Goal: Transaction & Acquisition: Subscribe to service/newsletter

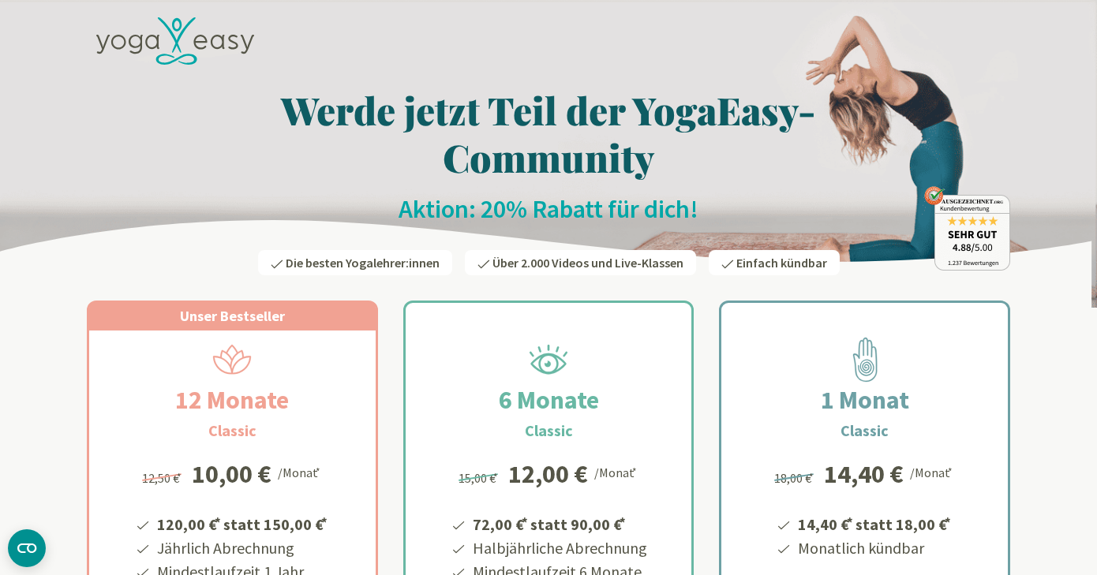
click at [170, 42] on icon at bounding box center [175, 41] width 158 height 48
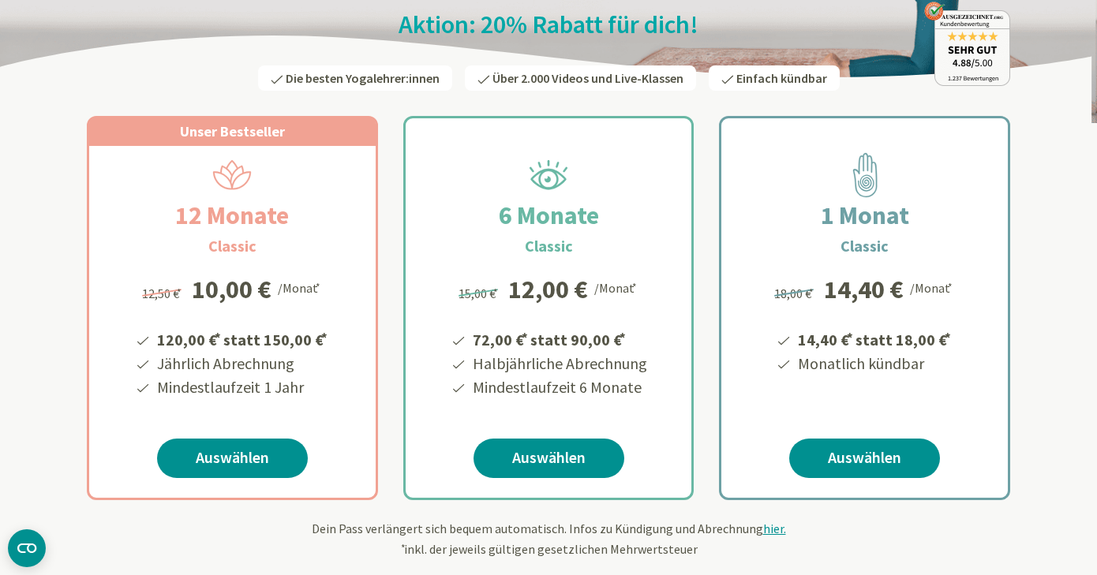
scroll to position [216, 0]
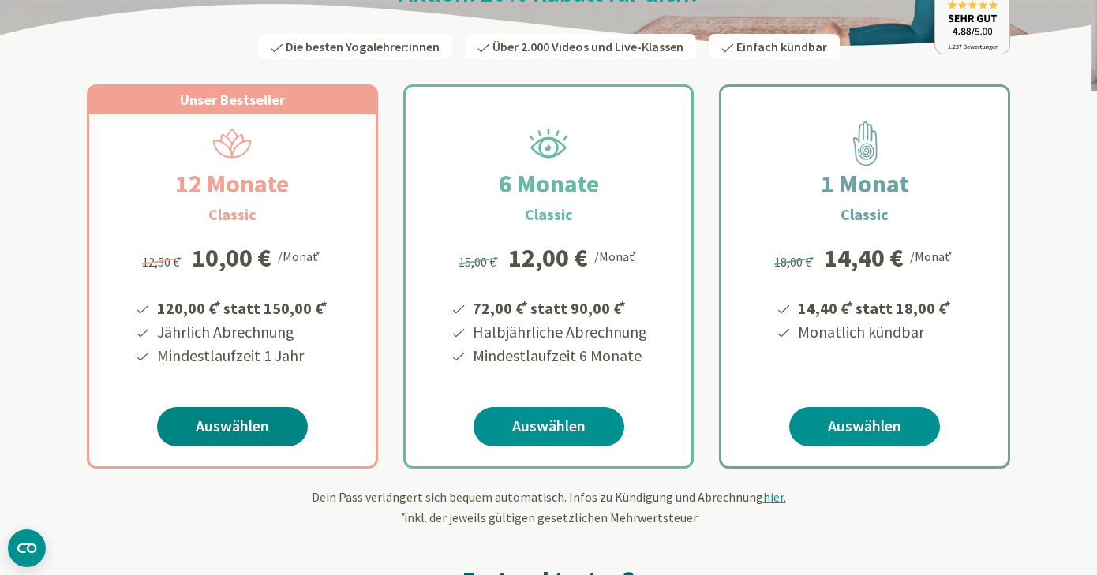
click at [249, 425] on link "Auswählen" at bounding box center [232, 426] width 151 height 39
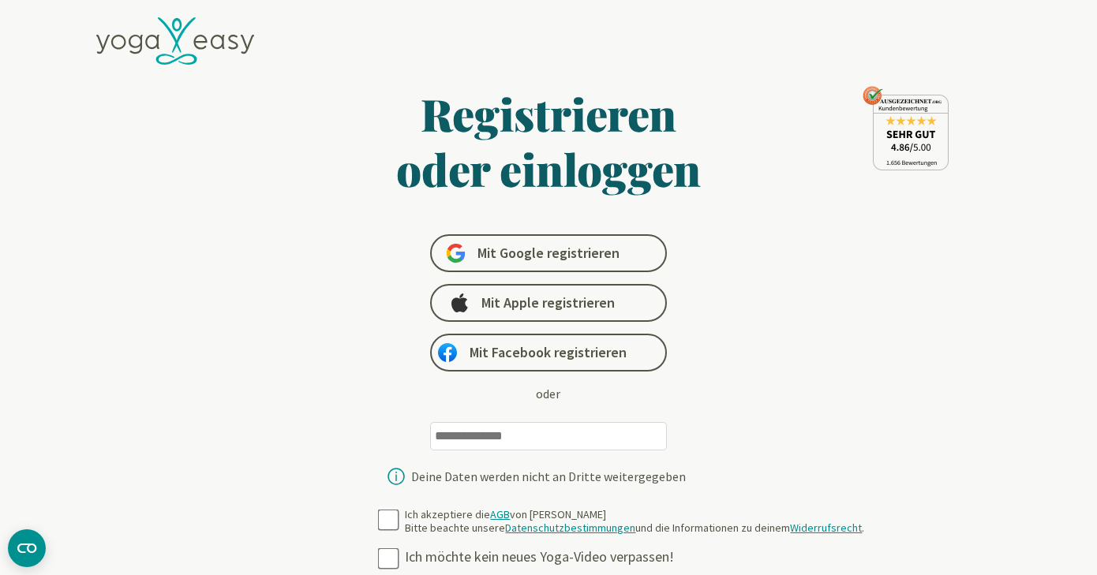
click at [482, 432] on input "email" at bounding box center [548, 436] width 237 height 28
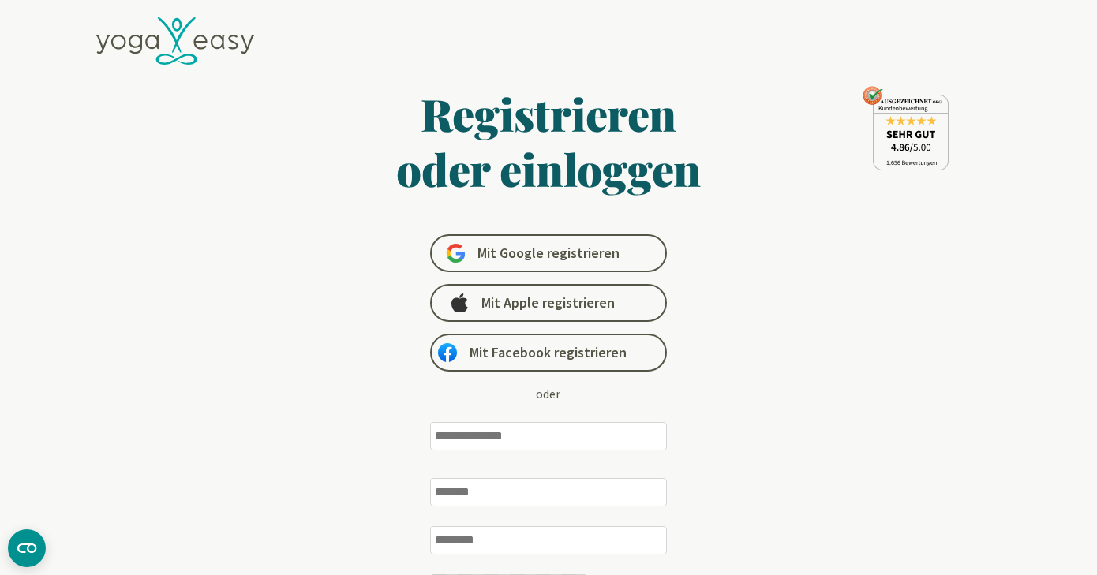
click at [844, 290] on div "Registrieren oder einloggen Mit Google registrieren Mit Apple registrieren Mit …" at bounding box center [548, 367] width 611 height 562
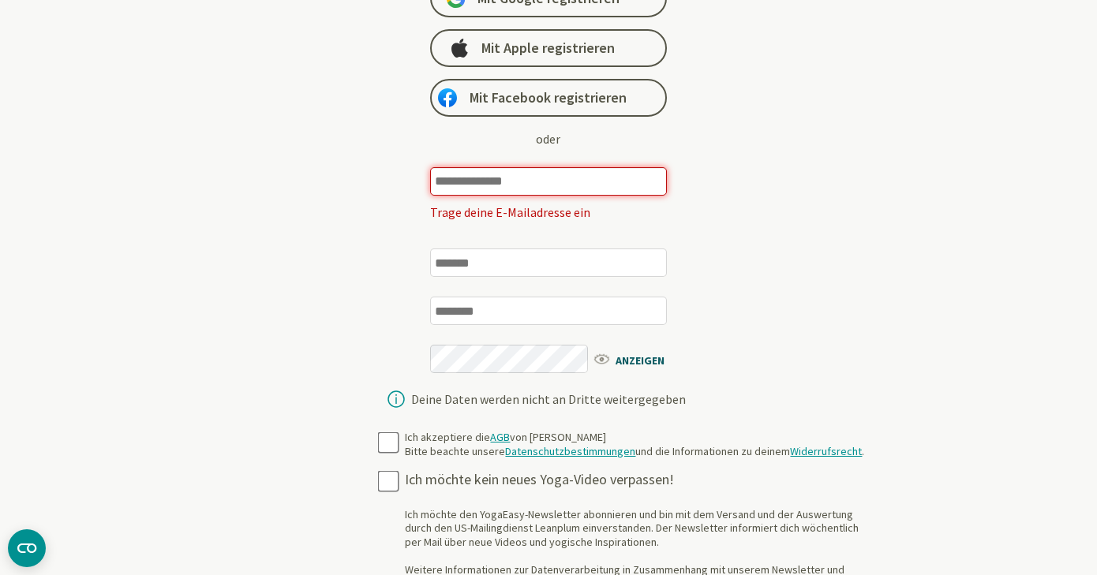
scroll to position [251, 0]
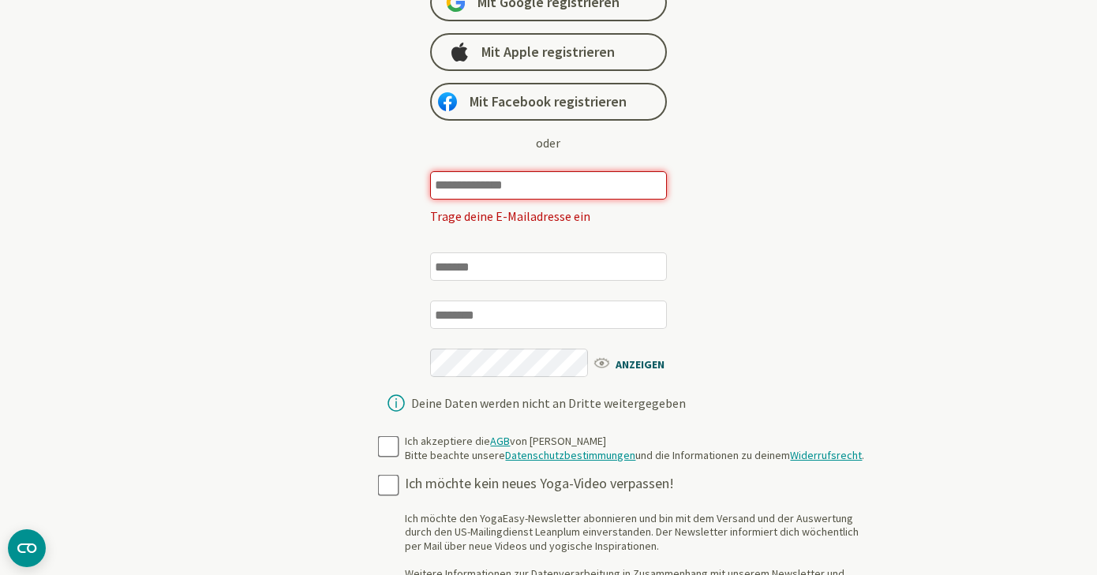
click at [452, 189] on input "email" at bounding box center [548, 185] width 237 height 28
type input "**********"
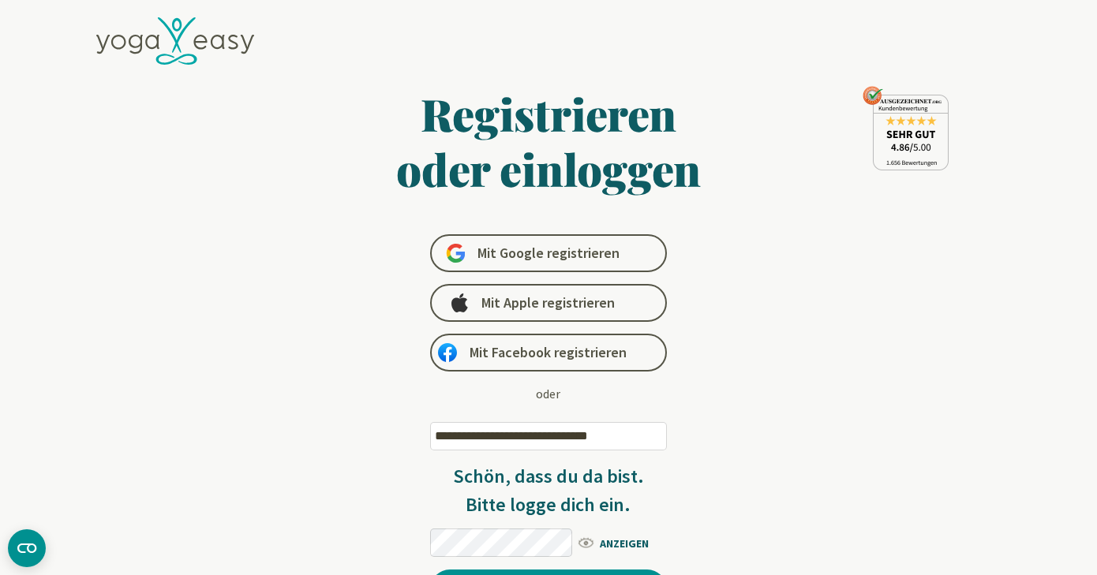
scroll to position [0, 0]
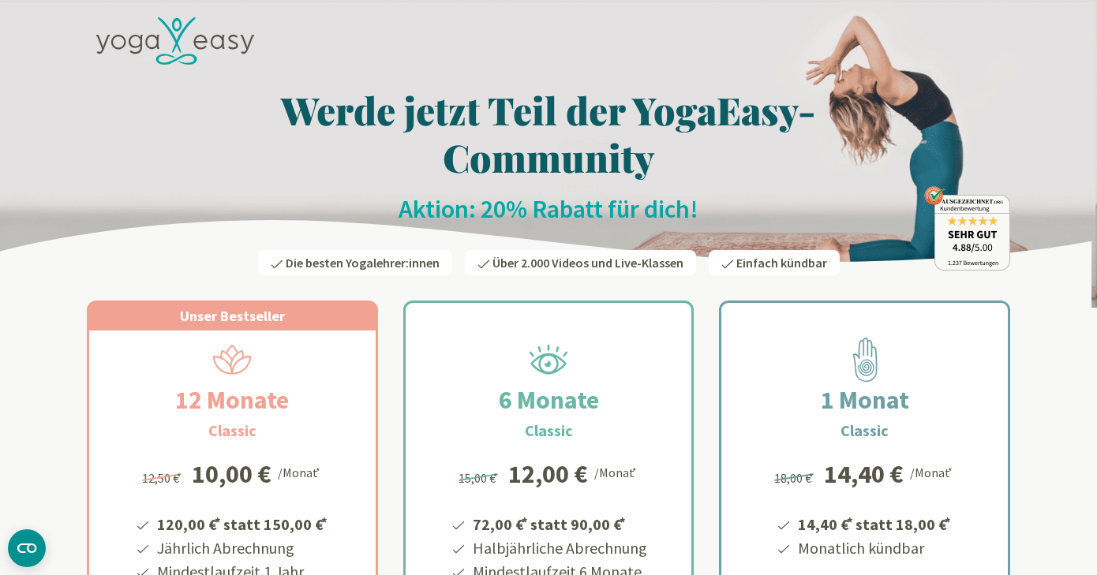
click at [189, 39] on icon at bounding box center [175, 41] width 158 height 48
